Goal: Navigation & Orientation: Find specific page/section

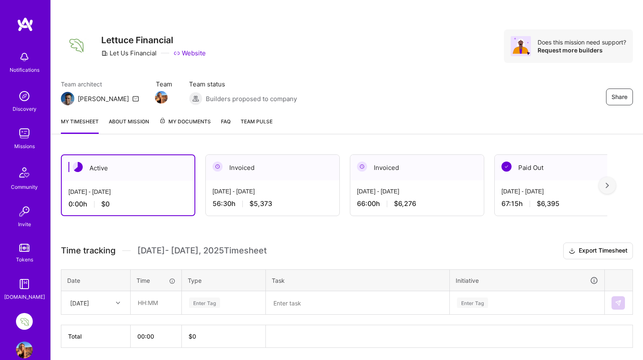
click at [25, 98] on img at bounding box center [24, 96] width 17 height 17
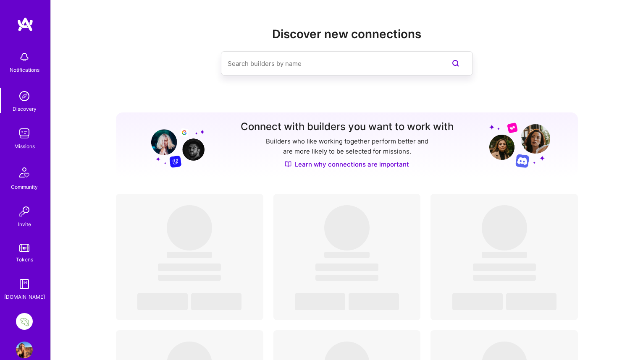
click at [26, 133] on img at bounding box center [24, 133] width 17 height 17
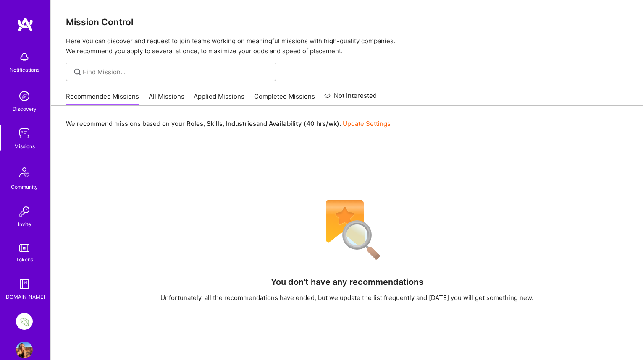
click at [171, 96] on link "All Missions" at bounding box center [167, 99] width 36 height 14
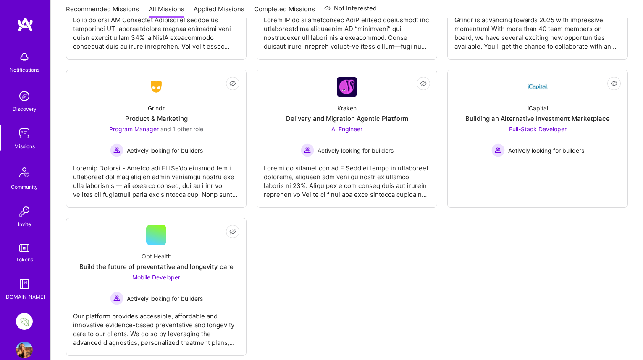
scroll to position [1005, 0]
click at [26, 318] on img at bounding box center [24, 321] width 17 height 17
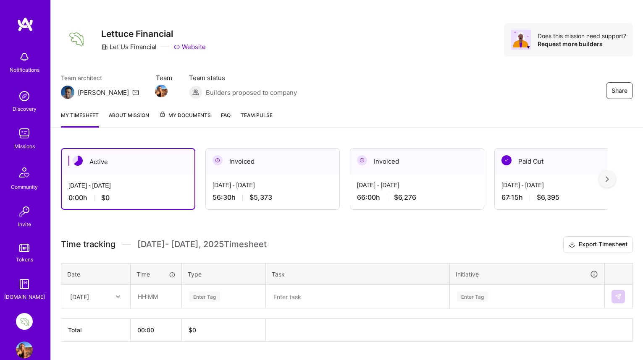
scroll to position [29, 0]
